Goal: Task Accomplishment & Management: Manage account settings

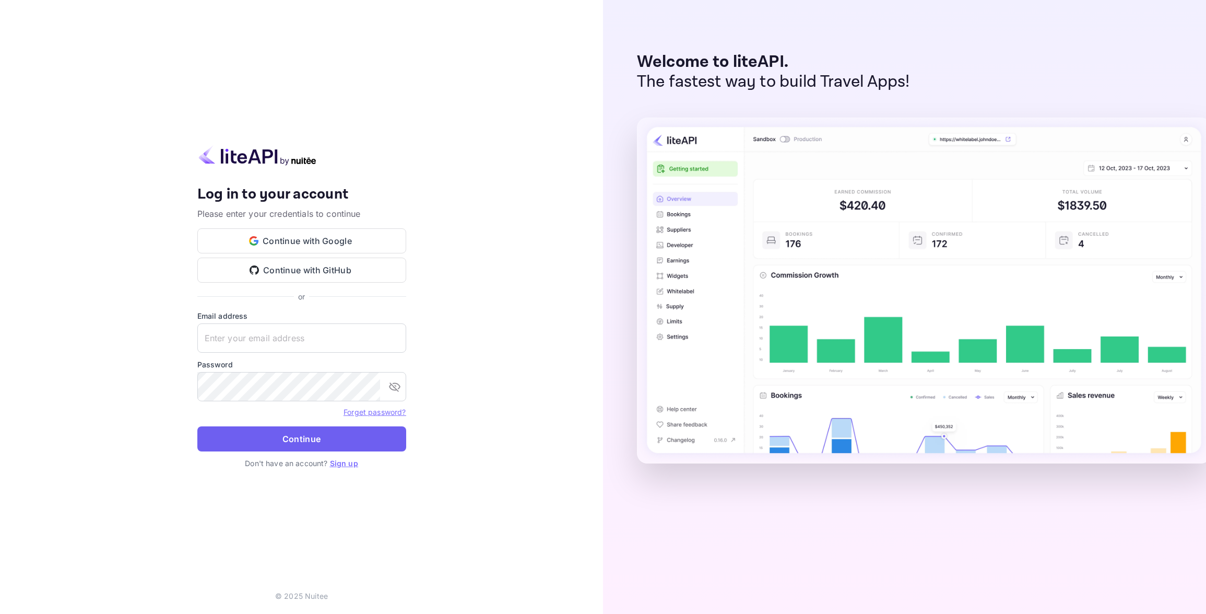
type input "[EMAIL_ADDRESS][DOMAIN_NAME]"
click at [236, 445] on button "Continue" at bounding box center [301, 438] width 209 height 25
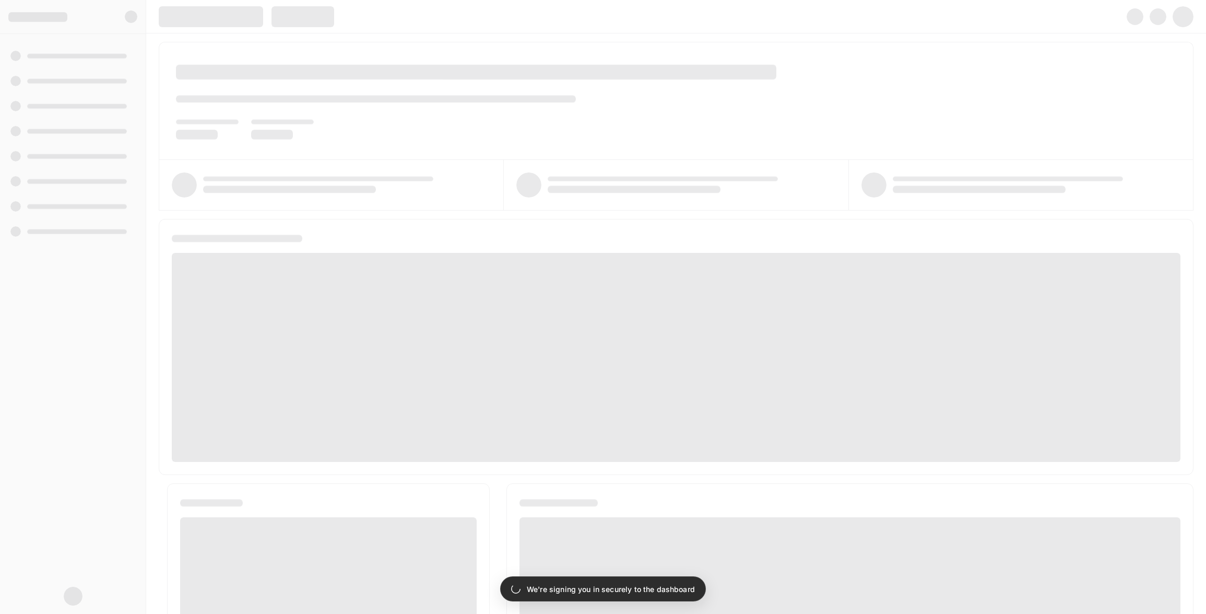
scroll to position [8, 0]
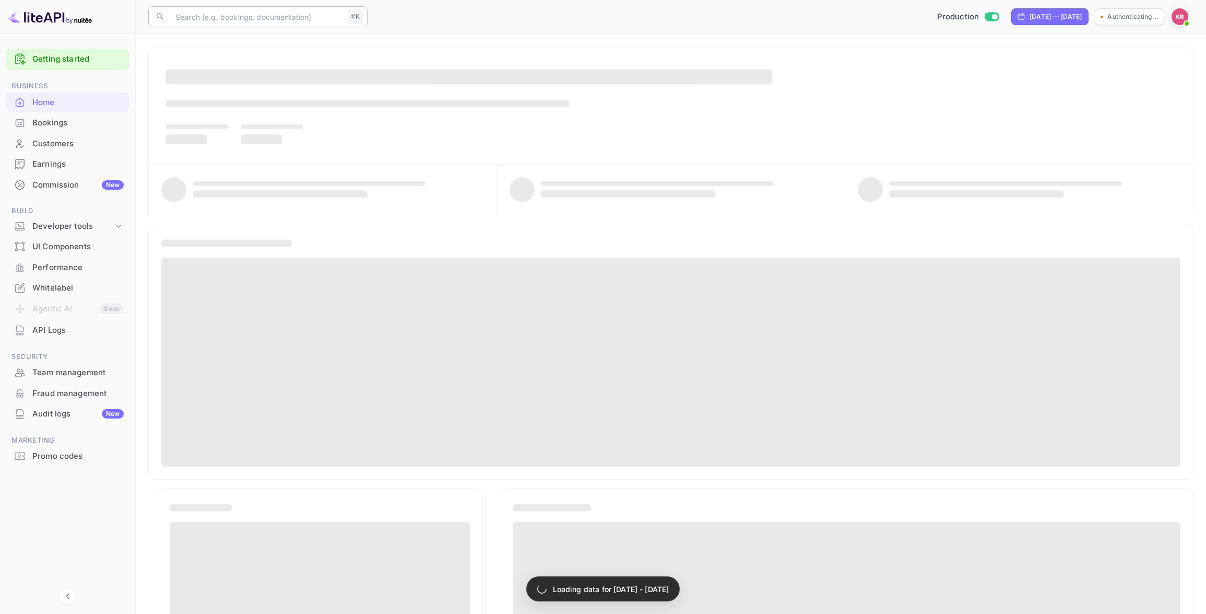
click at [193, 17] on input "text" at bounding box center [256, 16] width 174 height 21
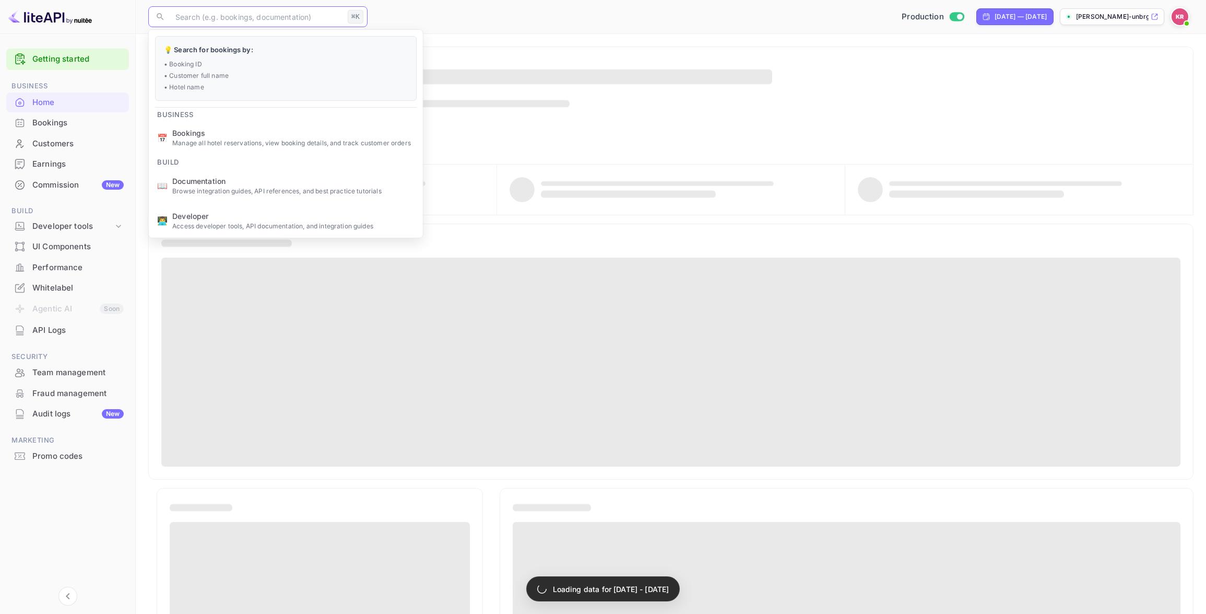
paste input "0GWc9kE_F"
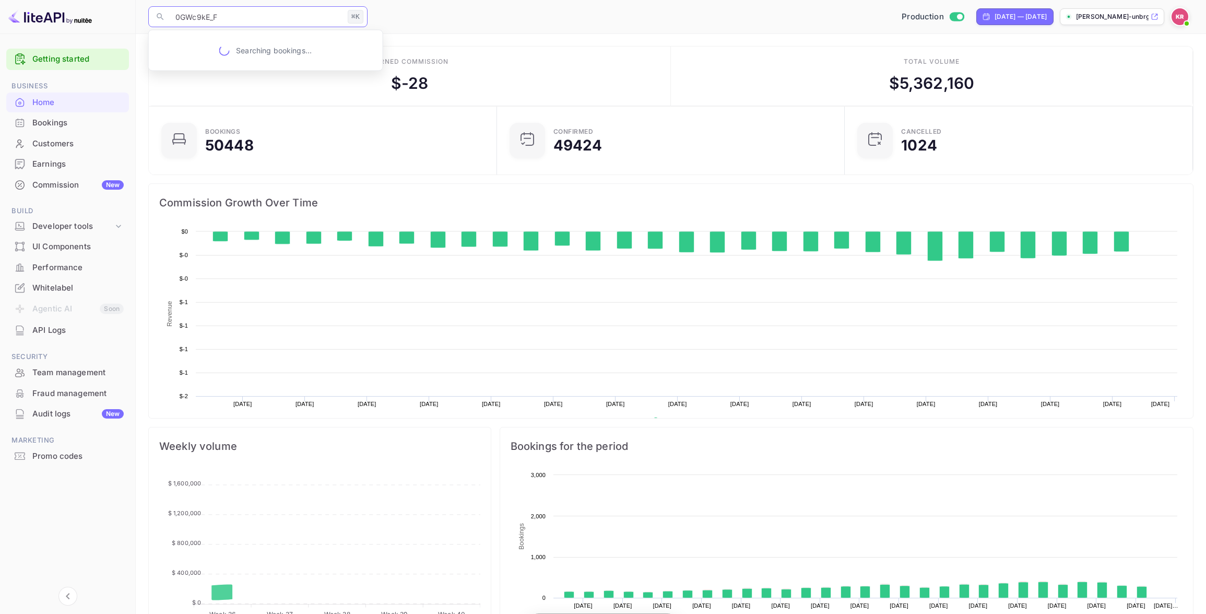
scroll to position [170, 342]
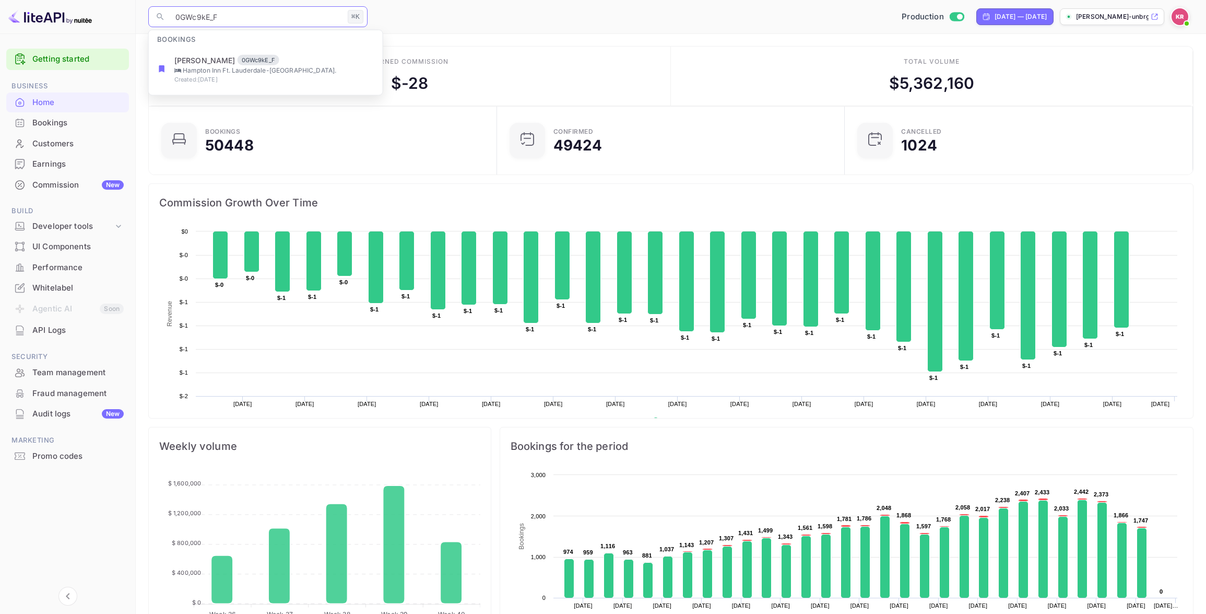
type input "0GWc9kE_F"
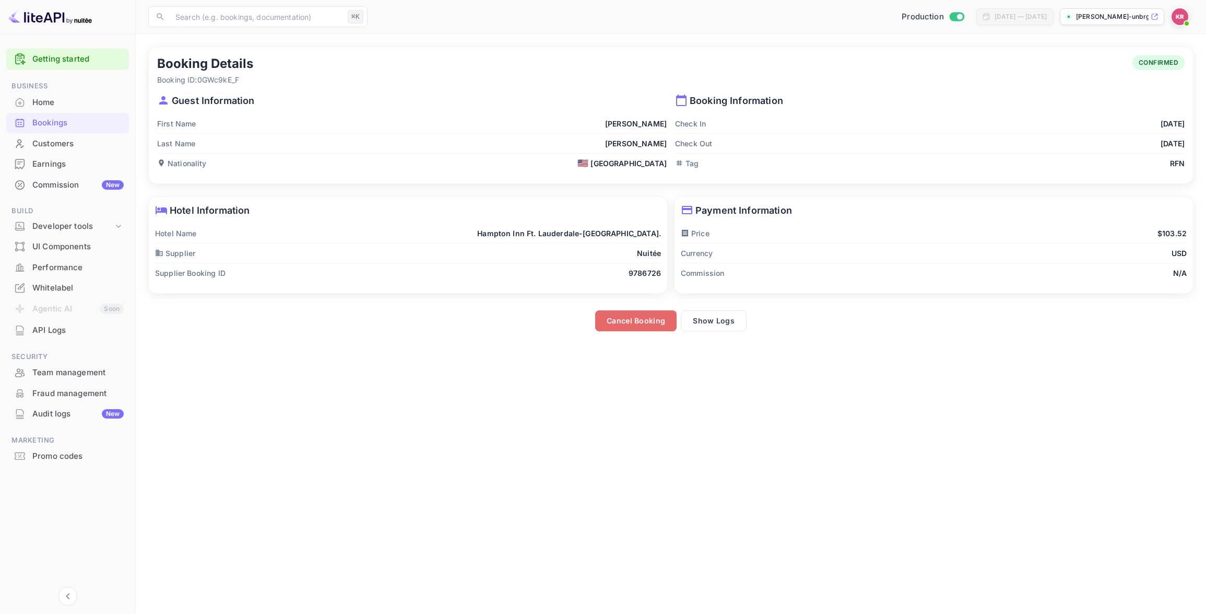
click at [617, 323] on button "Cancel Booking" at bounding box center [635, 320] width 81 height 21
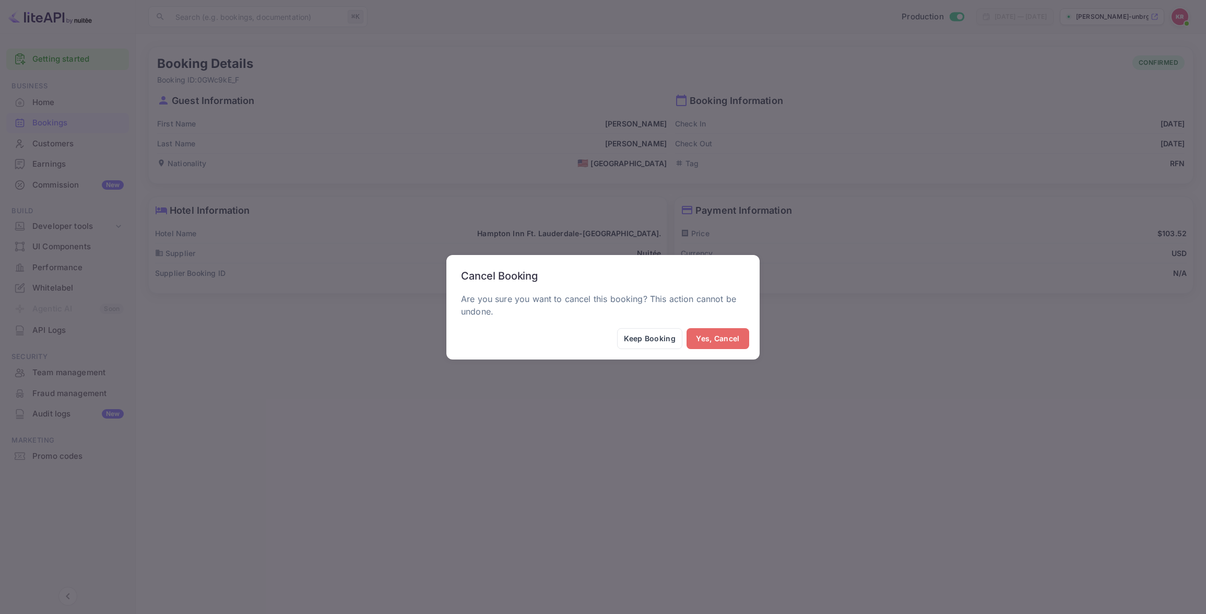
click at [710, 339] on button "Yes, Cancel" at bounding box center [718, 338] width 63 height 21
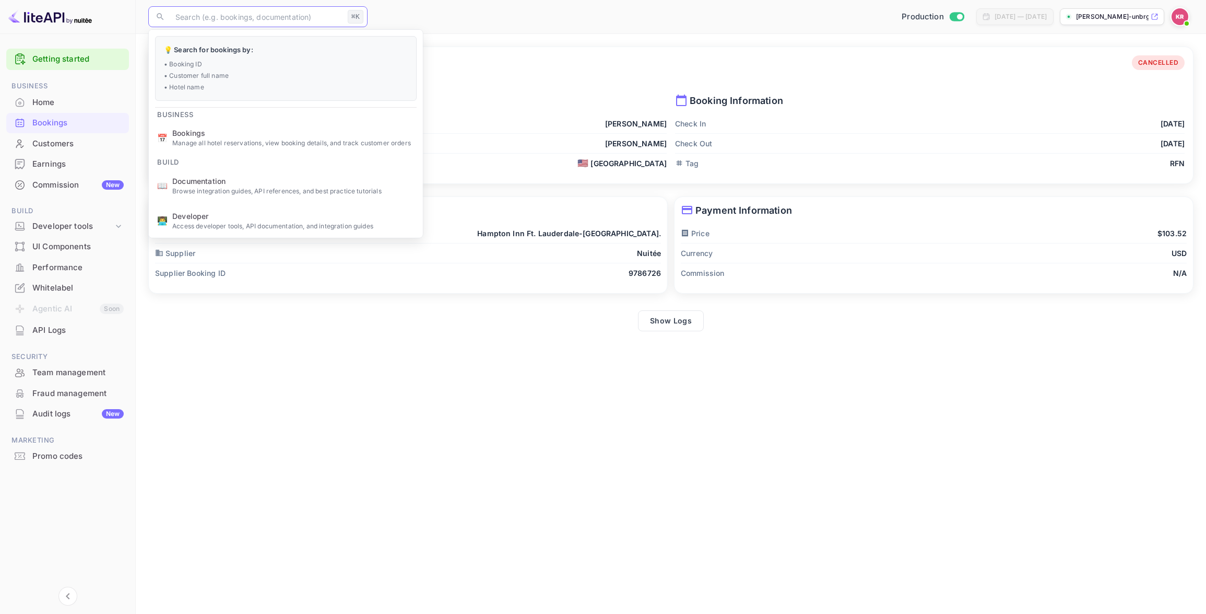
drag, startPoint x: 182, startPoint y: 10, endPoint x: 178, endPoint y: 19, distance: 9.8
click at [183, 11] on input "text" at bounding box center [256, 16] width 174 height 21
paste input "26hdDM00v"
type input "26hdDM00v"
click at [636, 320] on button "Cancel Booking" at bounding box center [635, 320] width 81 height 21
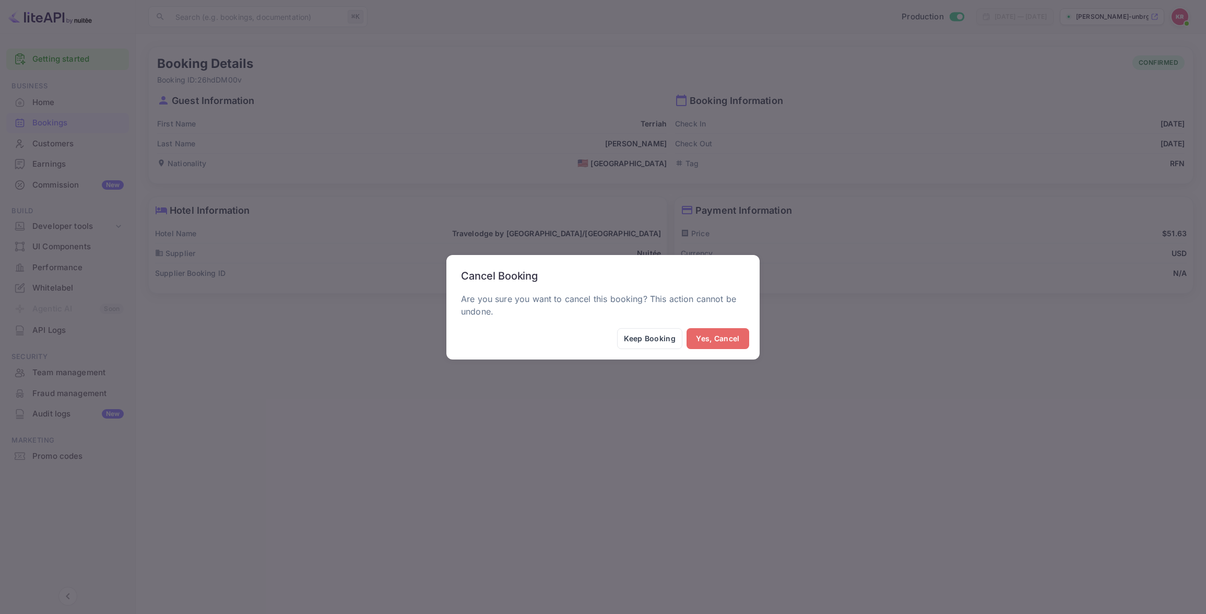
click at [734, 341] on button "Yes, Cancel" at bounding box center [718, 338] width 63 height 21
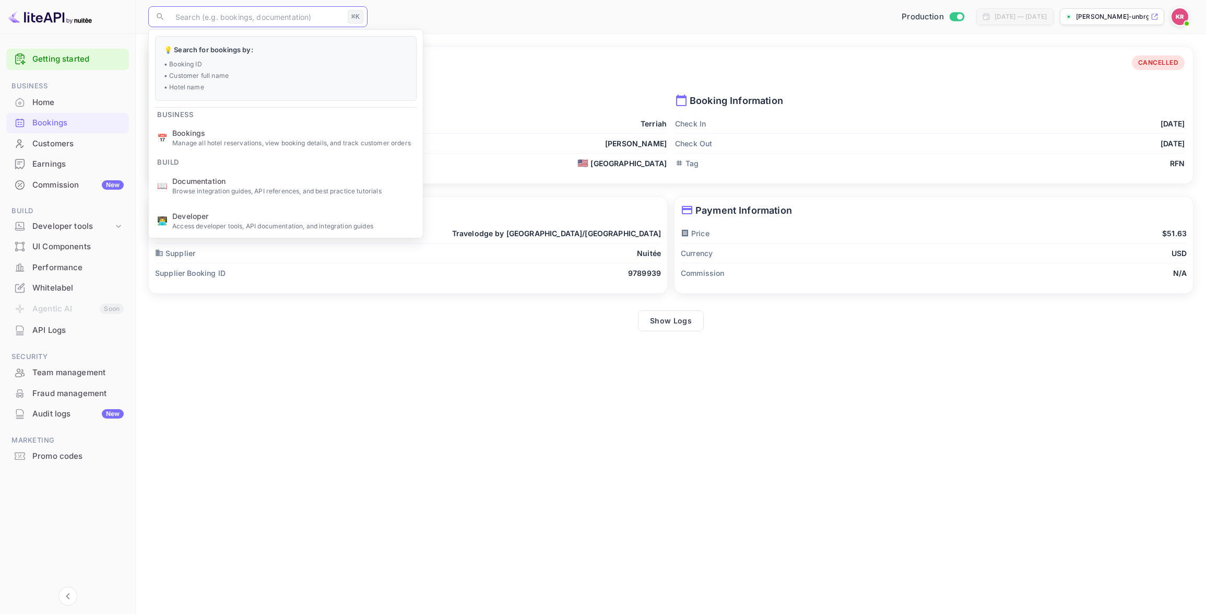
click at [198, 20] on input "text" at bounding box center [256, 16] width 174 height 21
paste input "pxt6kjlLV"
type input "pxt6kjlLV"
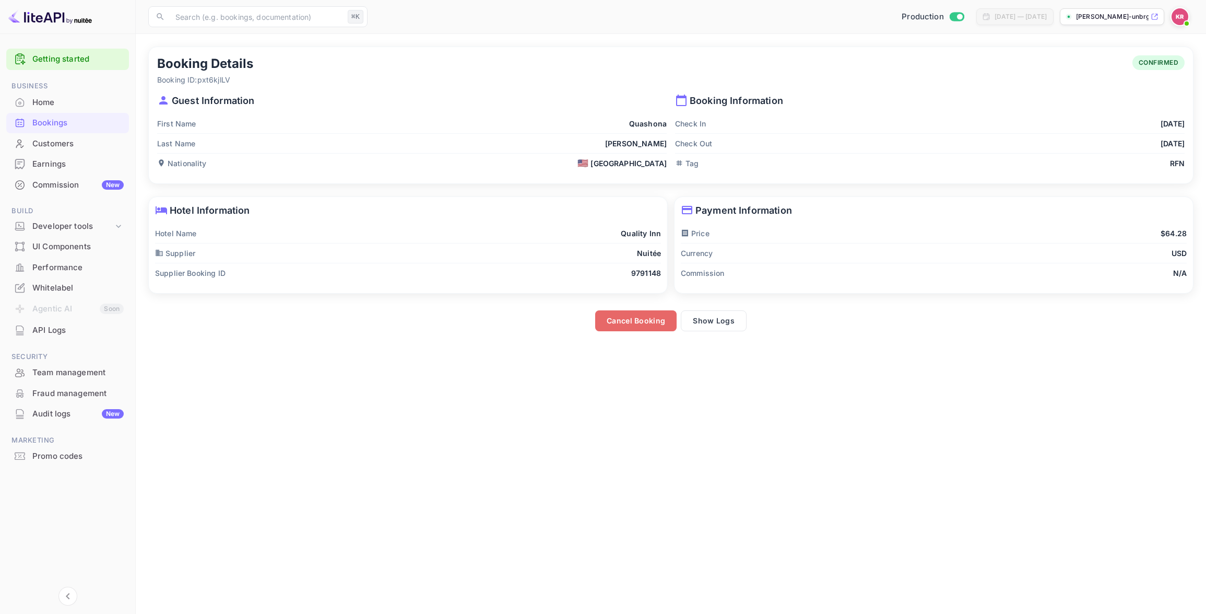
click at [615, 323] on button "Cancel Booking" at bounding box center [635, 320] width 81 height 21
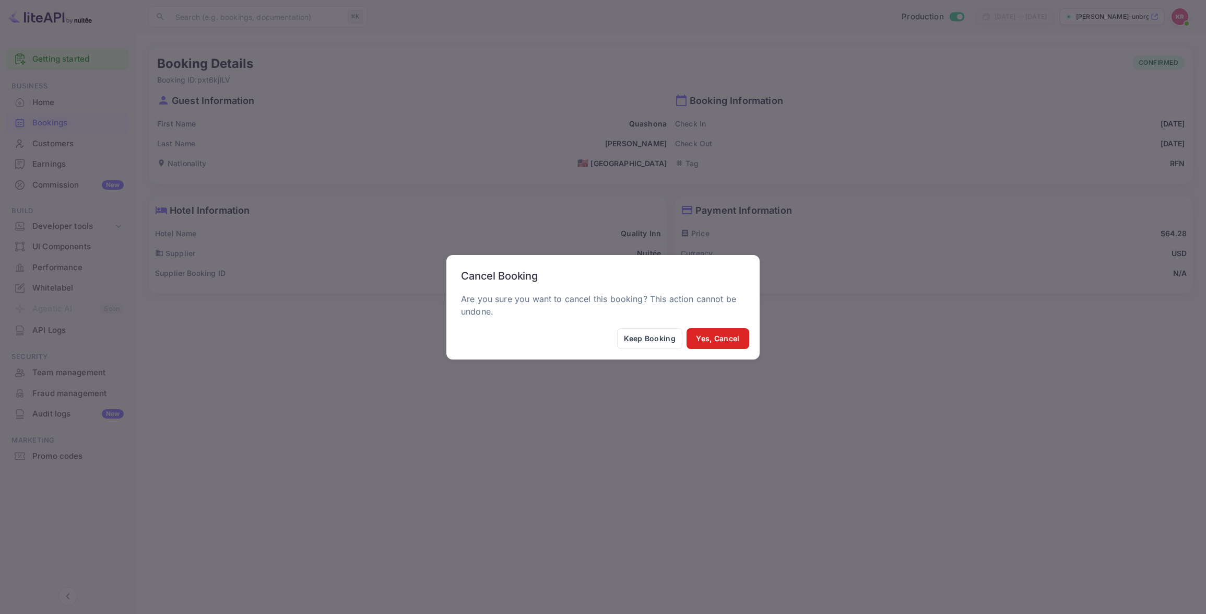
click at [727, 339] on button "Yes, Cancel" at bounding box center [718, 338] width 63 height 21
